Goal: Navigation & Orientation: Find specific page/section

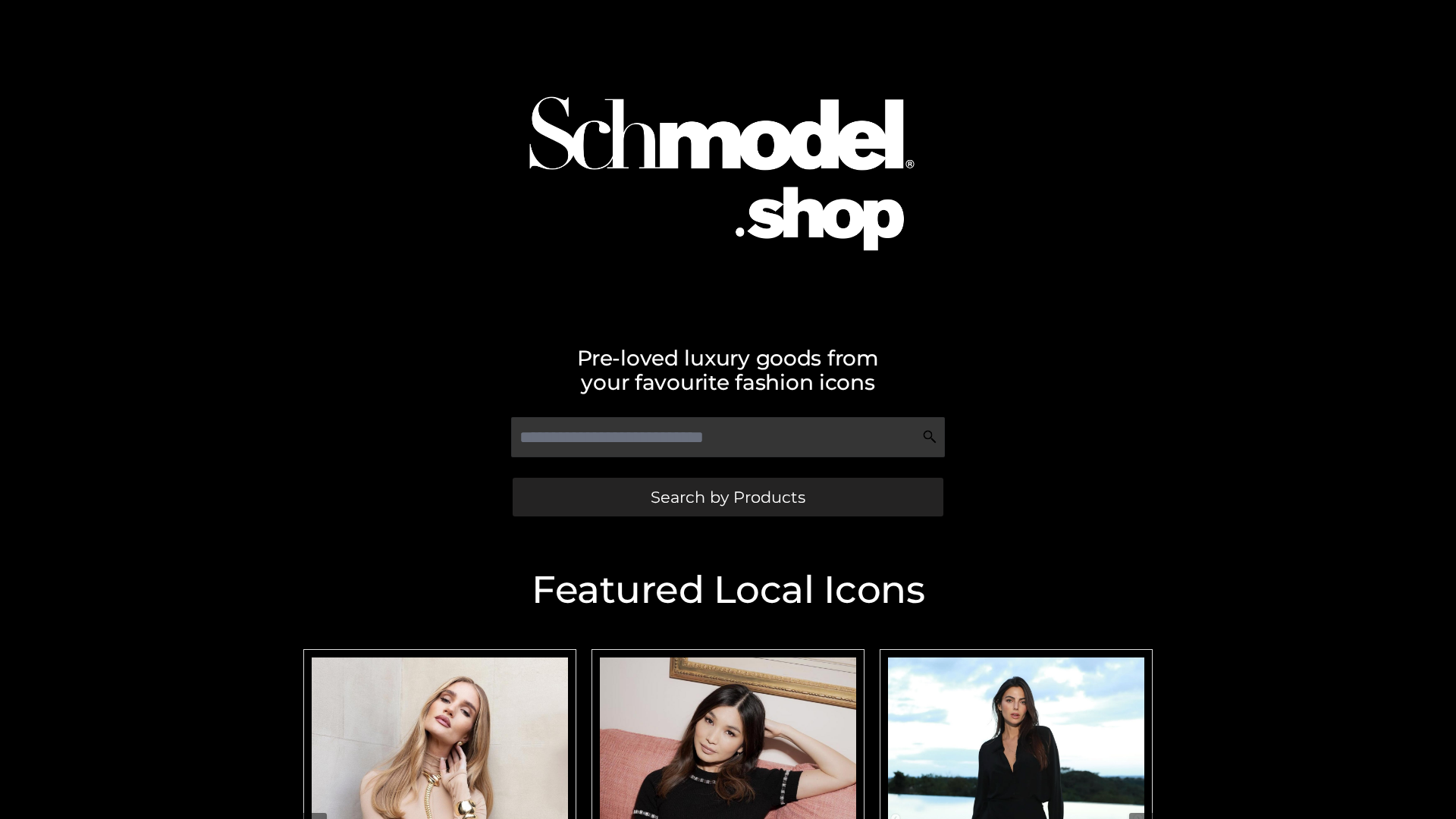
click at [727, 497] on span "Search by Products" at bounding box center [728, 497] width 154 height 16
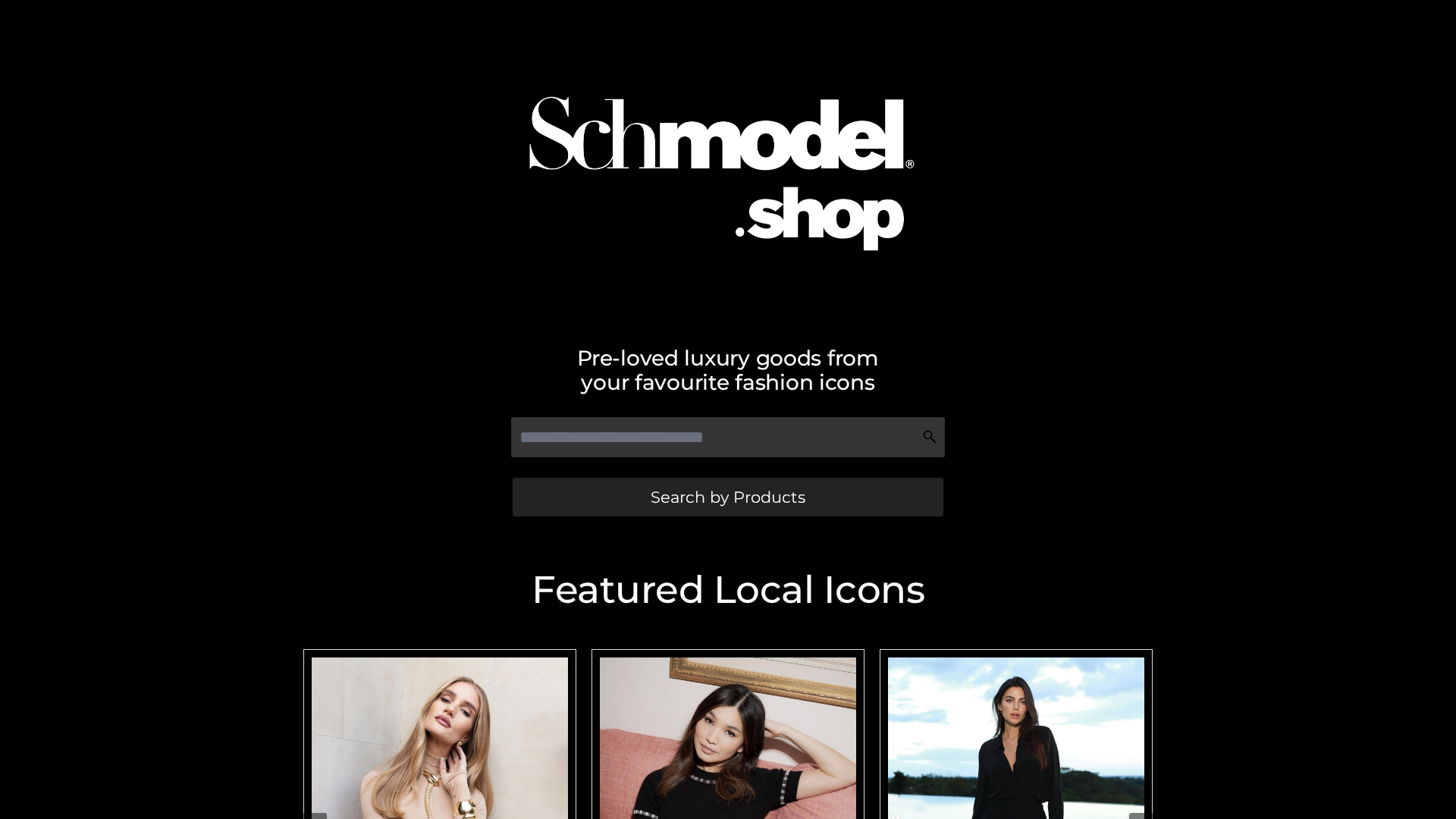
click at [727, 497] on span "Search by Products" at bounding box center [728, 497] width 154 height 16
